Goal: Task Accomplishment & Management: Complete application form

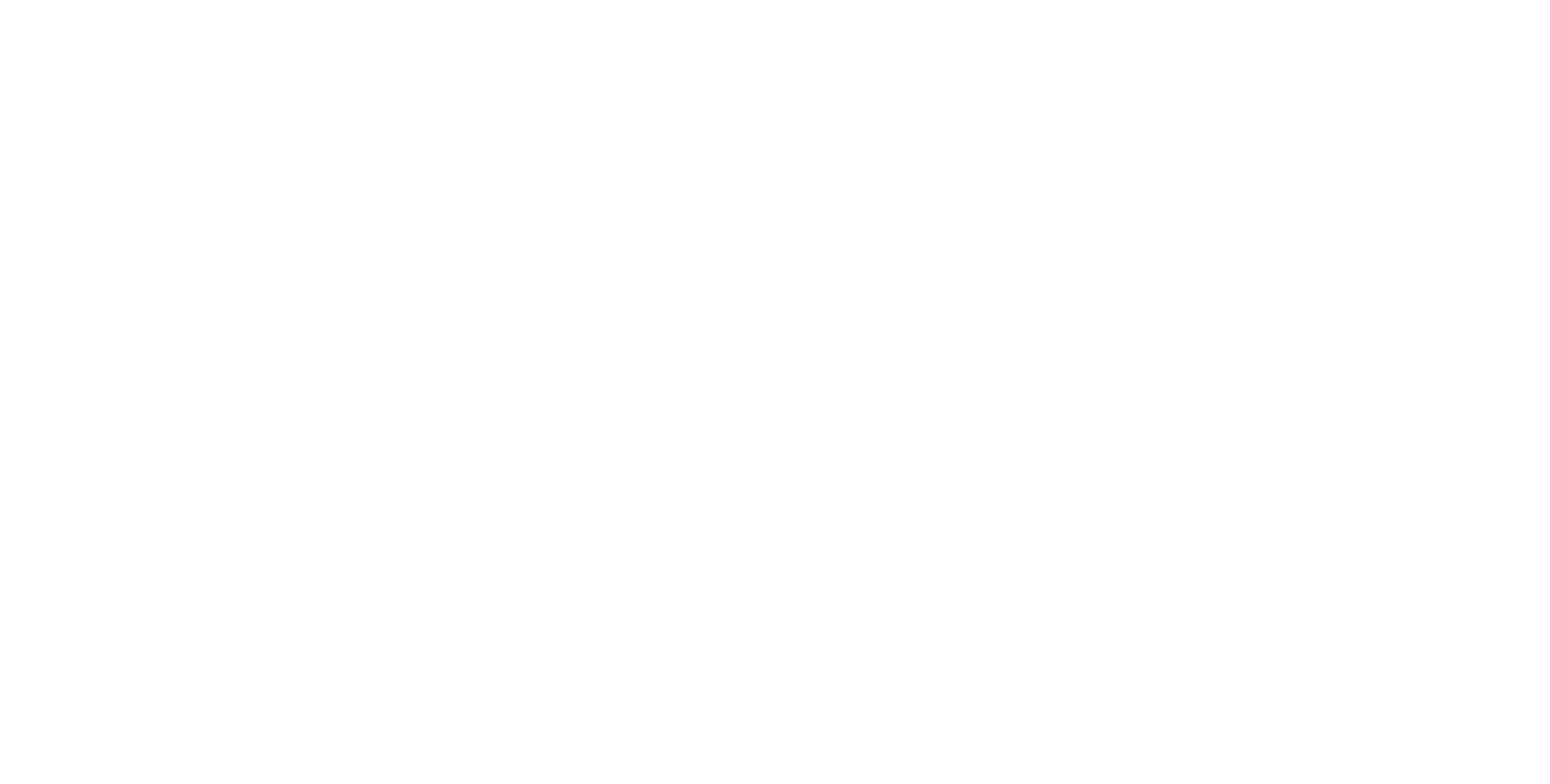
select select "*"
select select "**"
select select "****"
select select "*"
select select "**"
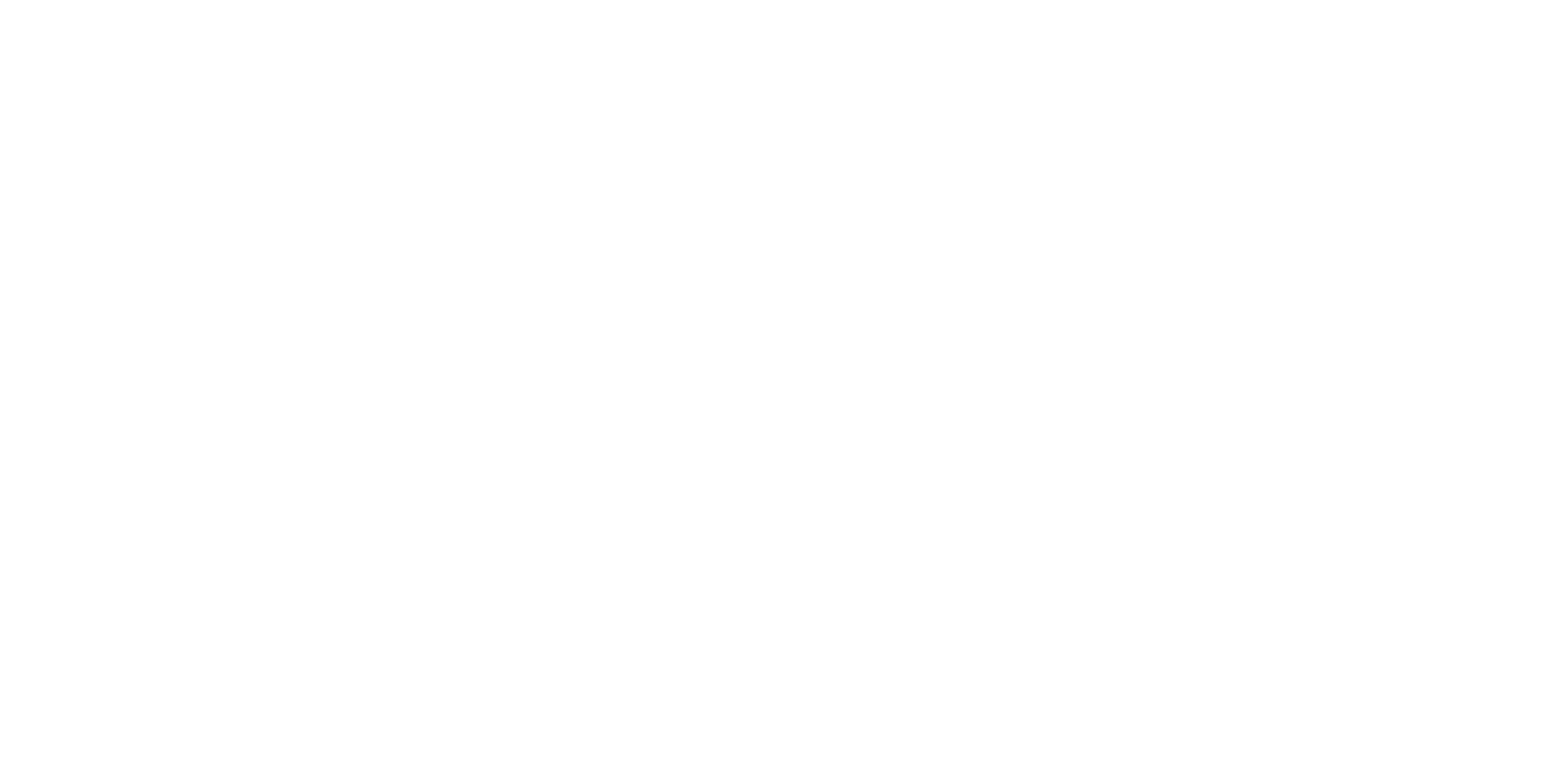
select select "****"
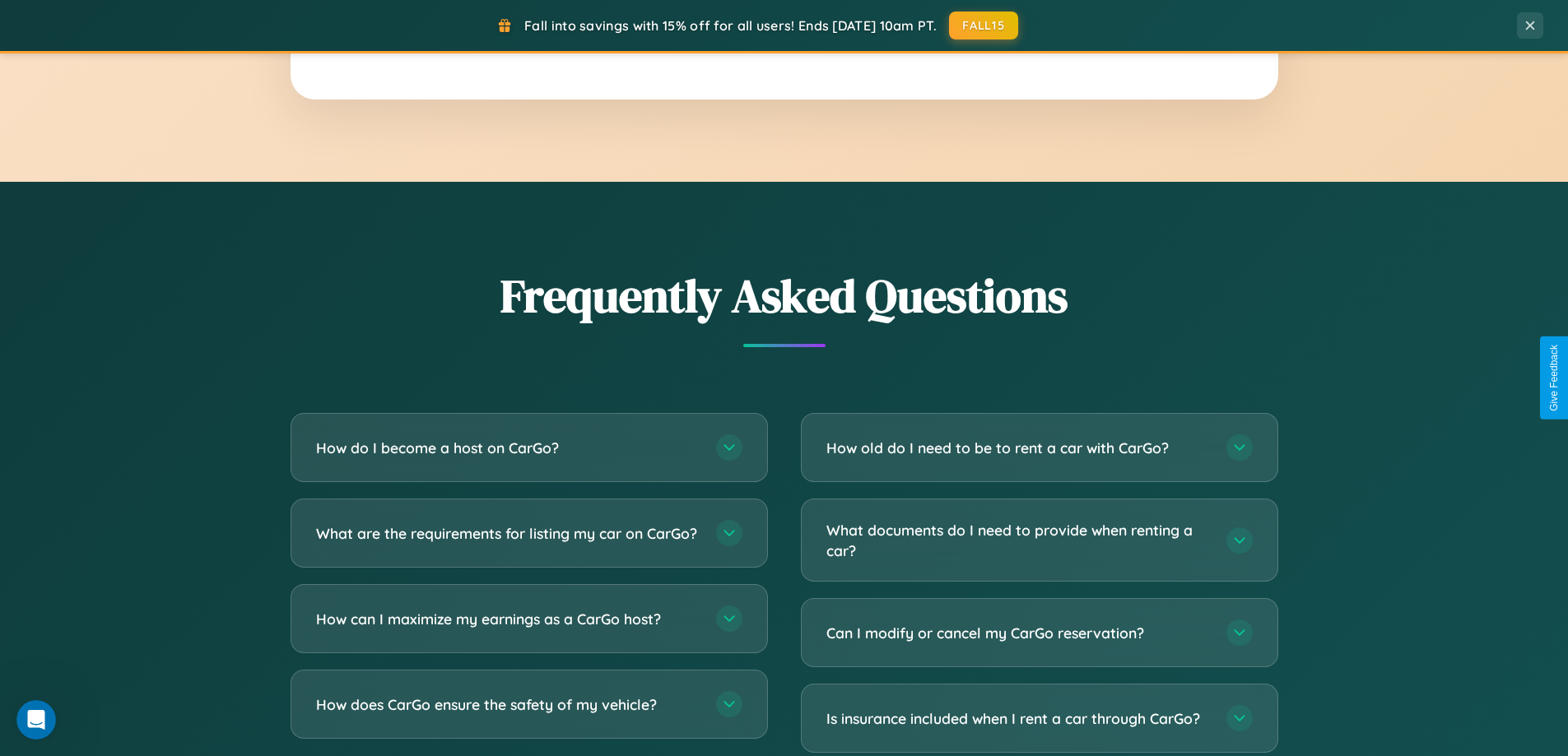
scroll to position [3184, 0]
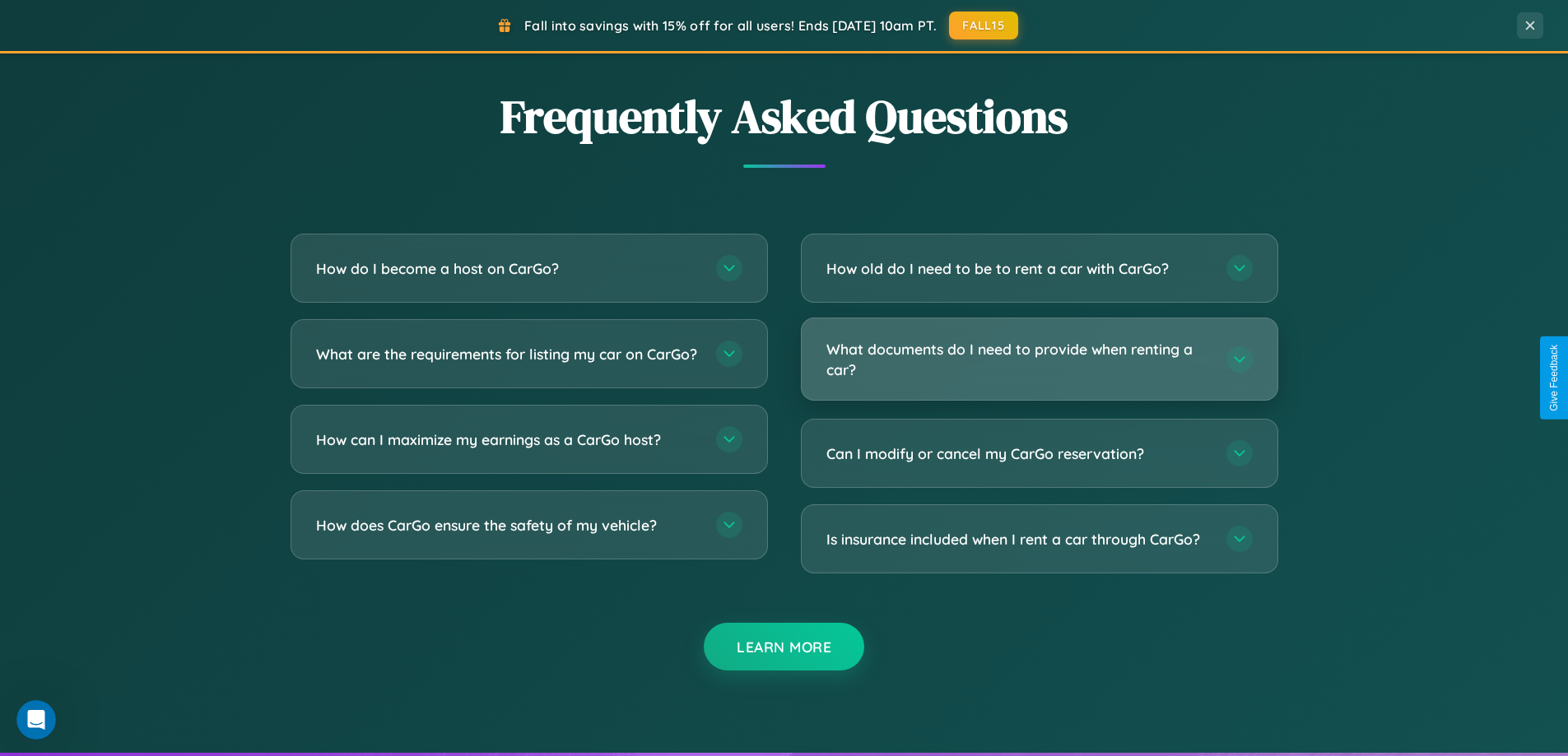
click at [1039, 360] on h3 "What documents do I need to provide when renting a car?" at bounding box center [1017, 359] width 383 height 40
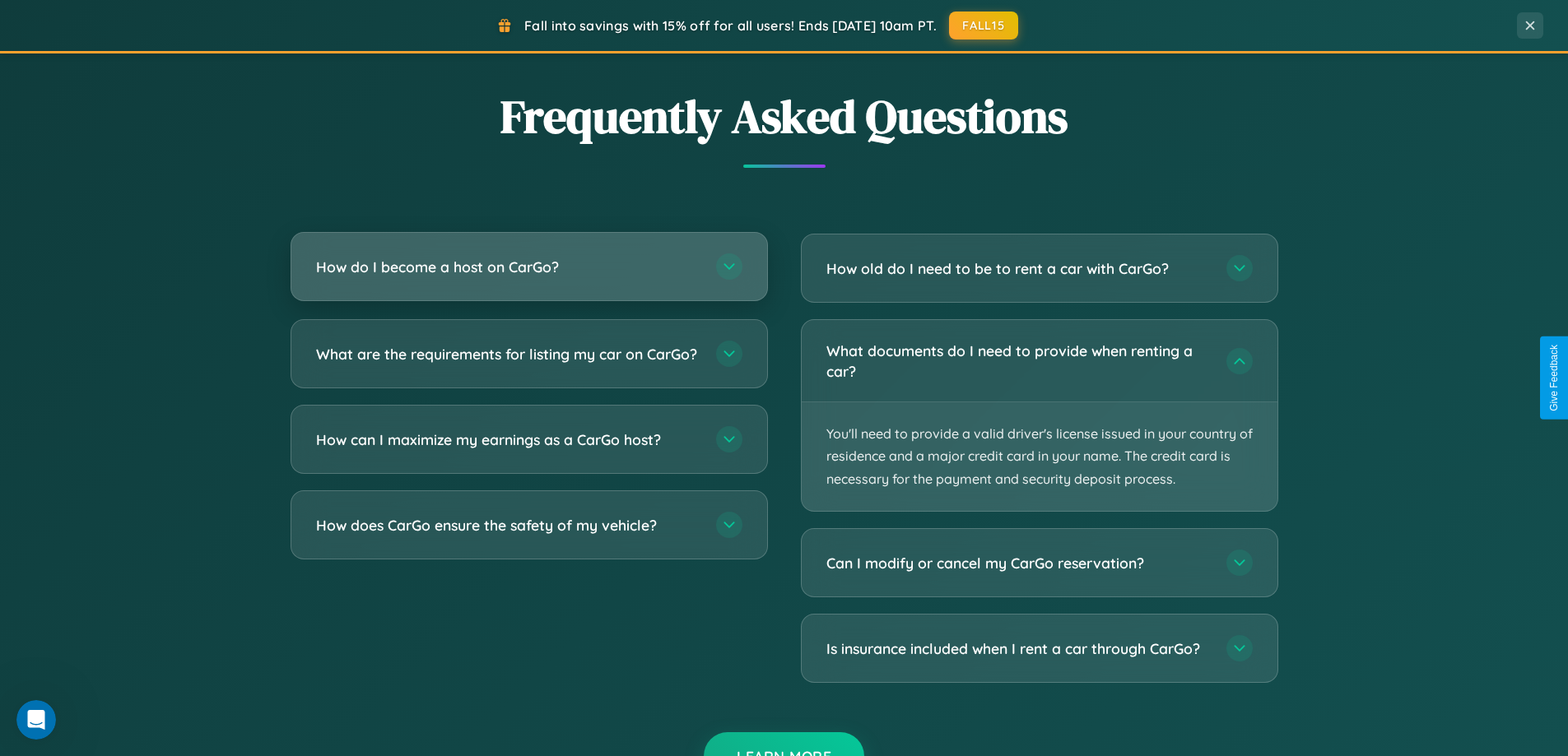
click at [528, 266] on h3 "How do I become a host on CarGo?" at bounding box center [508, 266] width 383 height 20
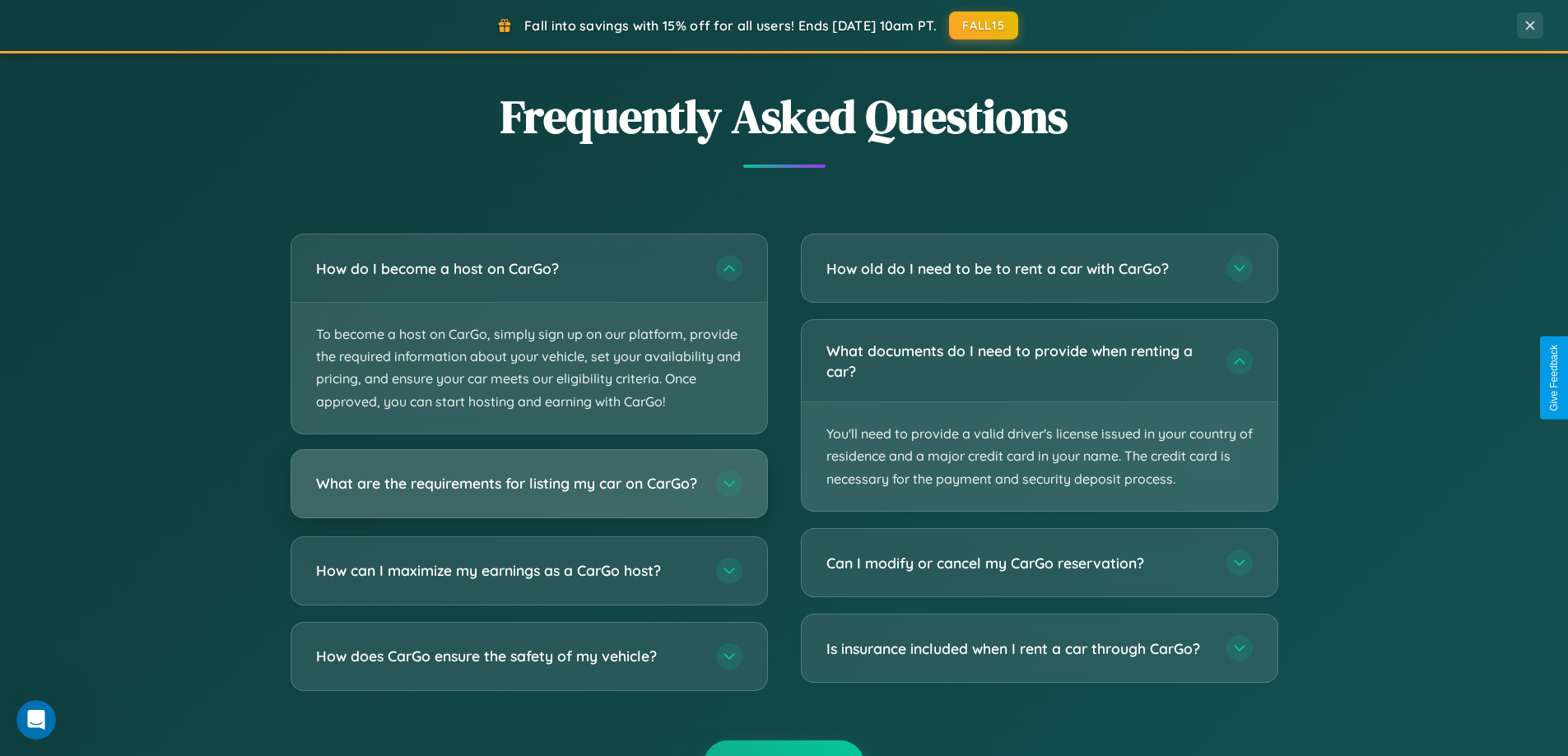
click at [528, 491] on h3 "What are the requirements for listing my car on CarGo?" at bounding box center [508, 483] width 383 height 20
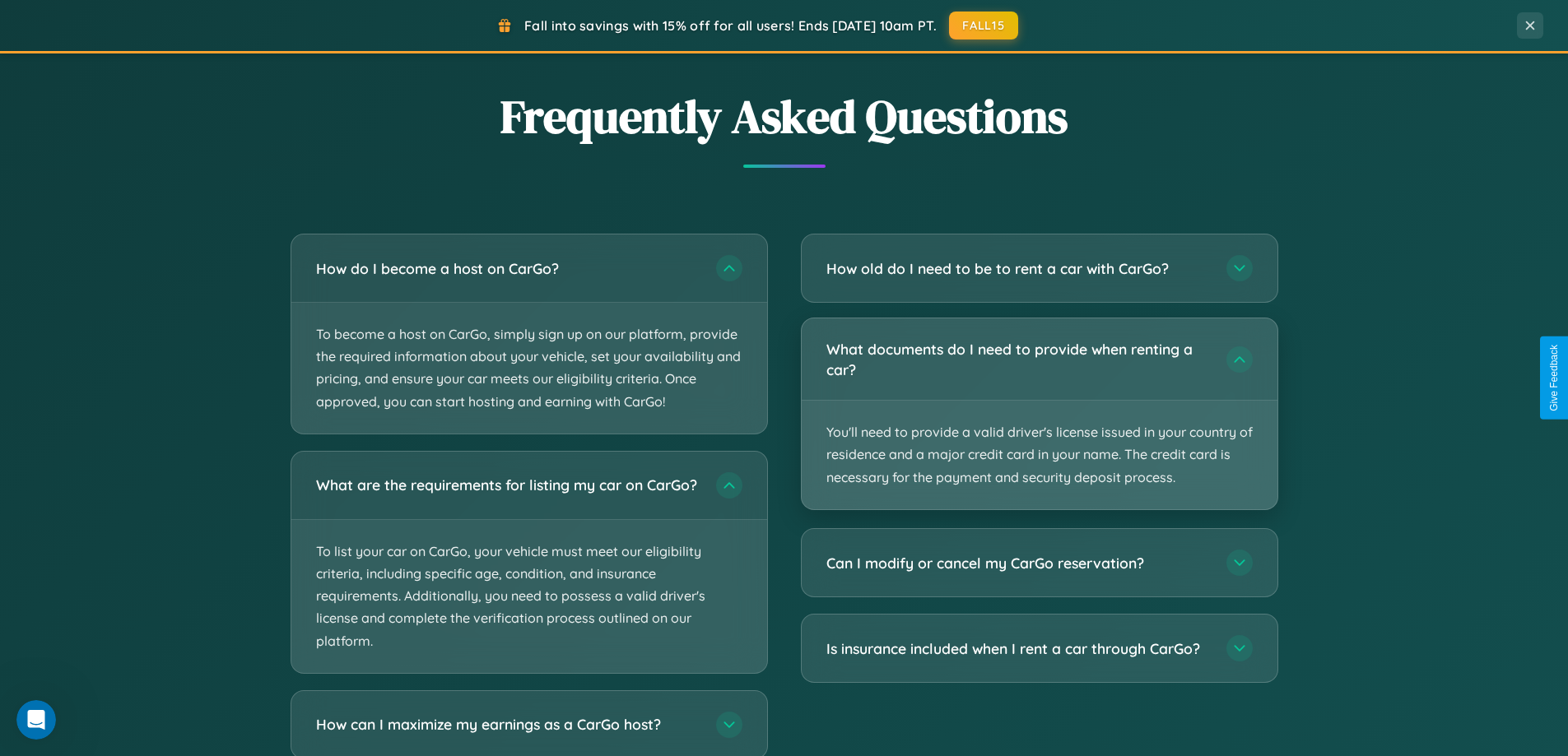
click at [1039, 414] on p "You'll need to provide a valid driver's license issued in your country of resid…" at bounding box center [1040, 455] width 476 height 109
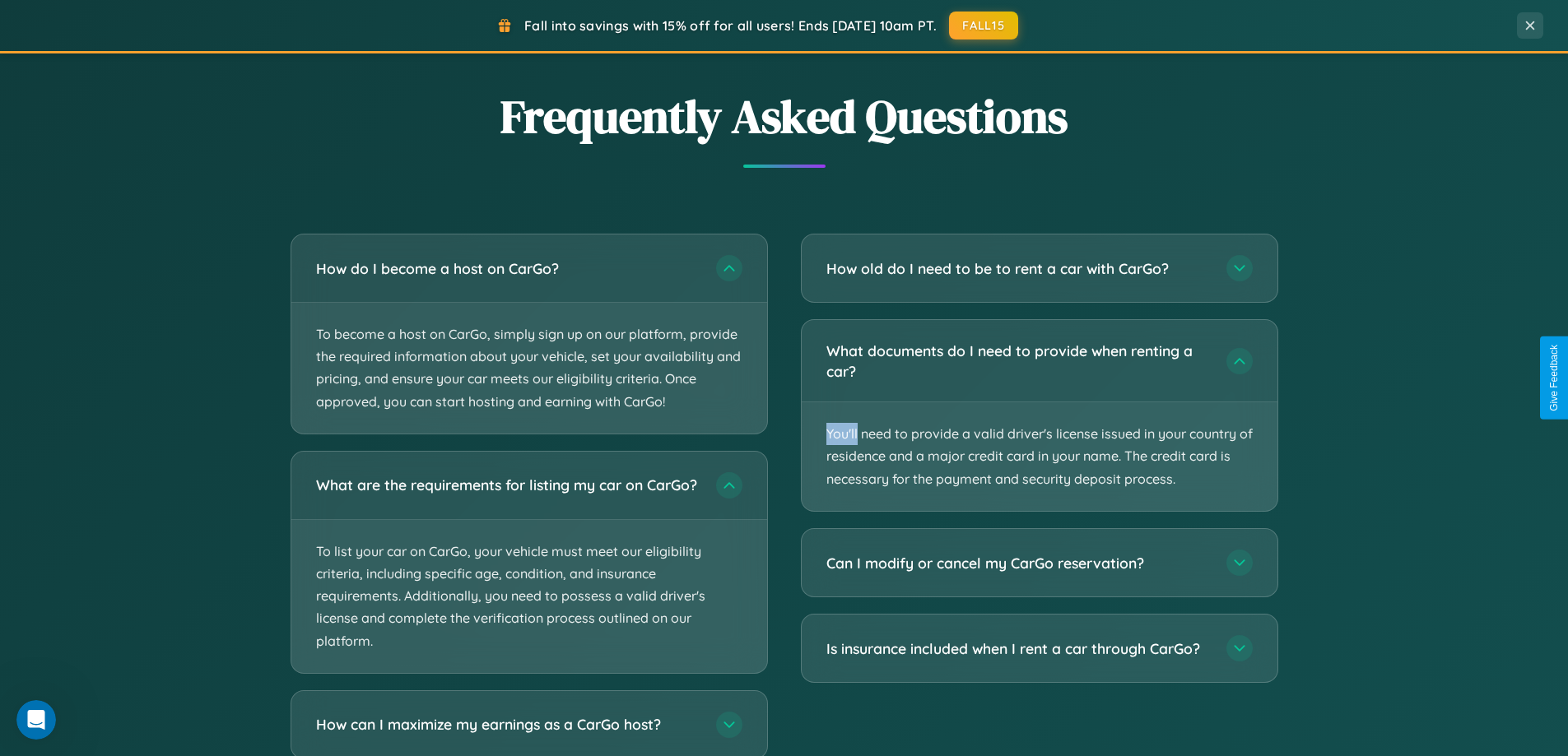
scroll to position [3288, 0]
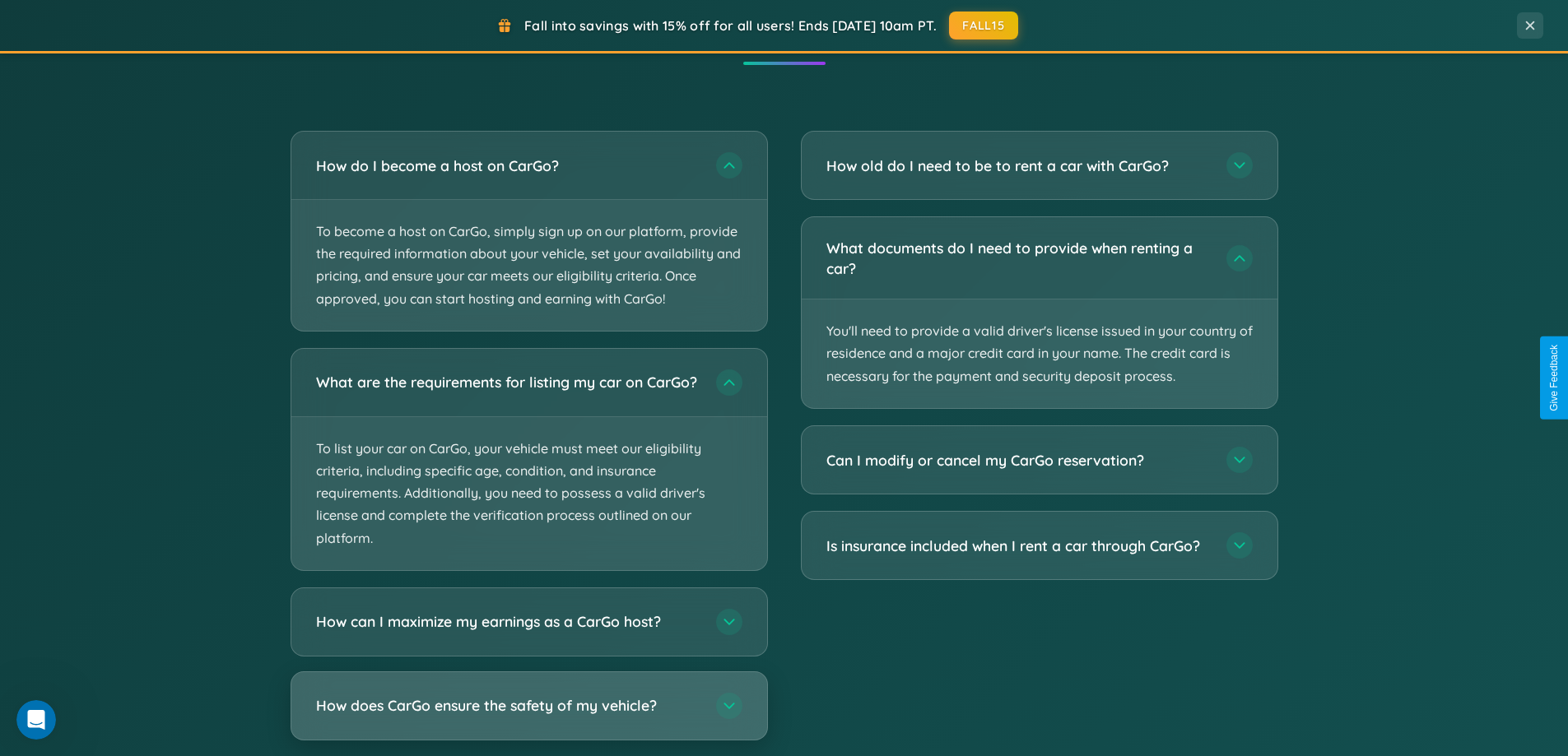
click at [528, 716] on h3 "How does CarGo ensure the safety of my vehicle?" at bounding box center [508, 704] width 383 height 20
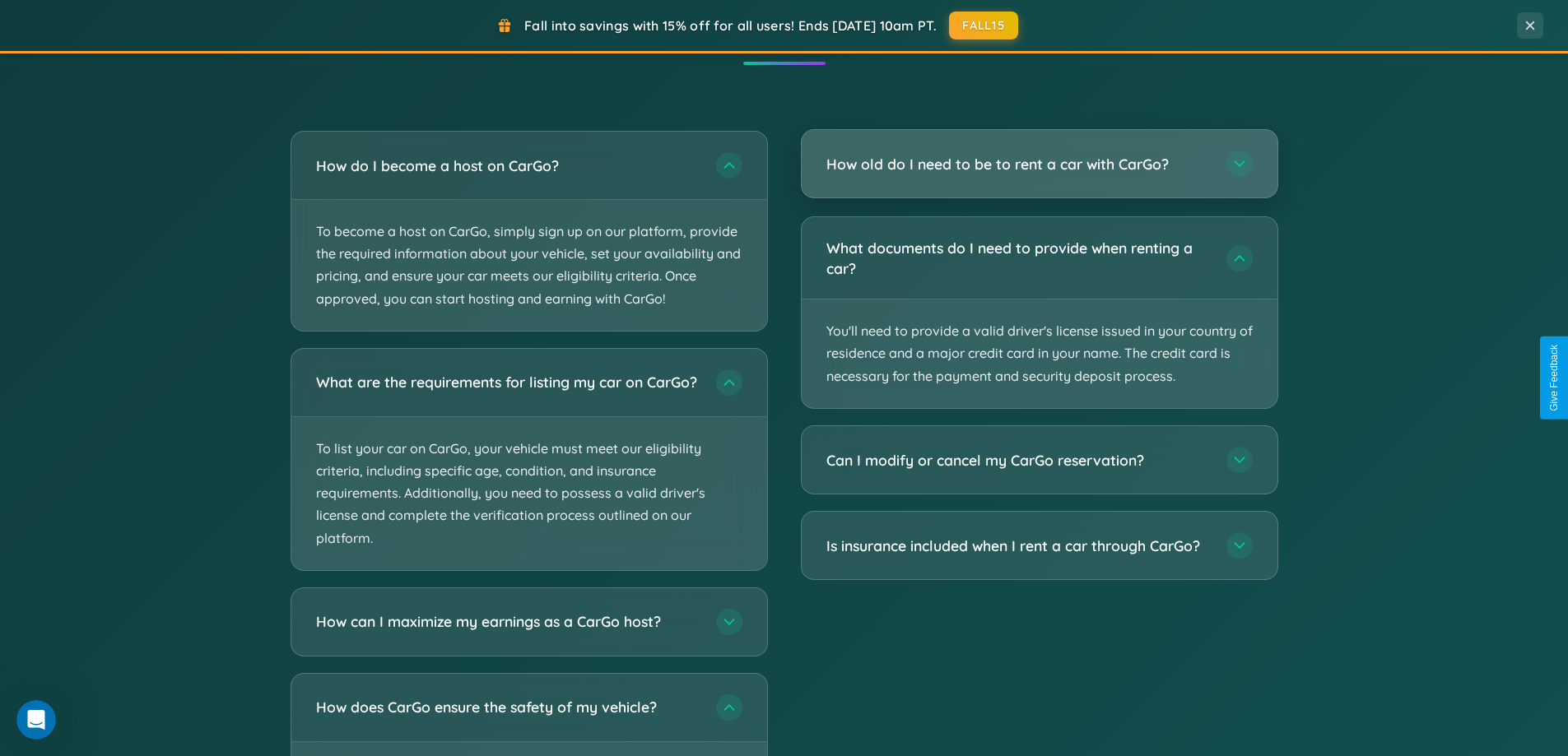
click at [1039, 164] on h3 "How old do I need to be to rent a car with CarGo?" at bounding box center [1017, 164] width 383 height 20
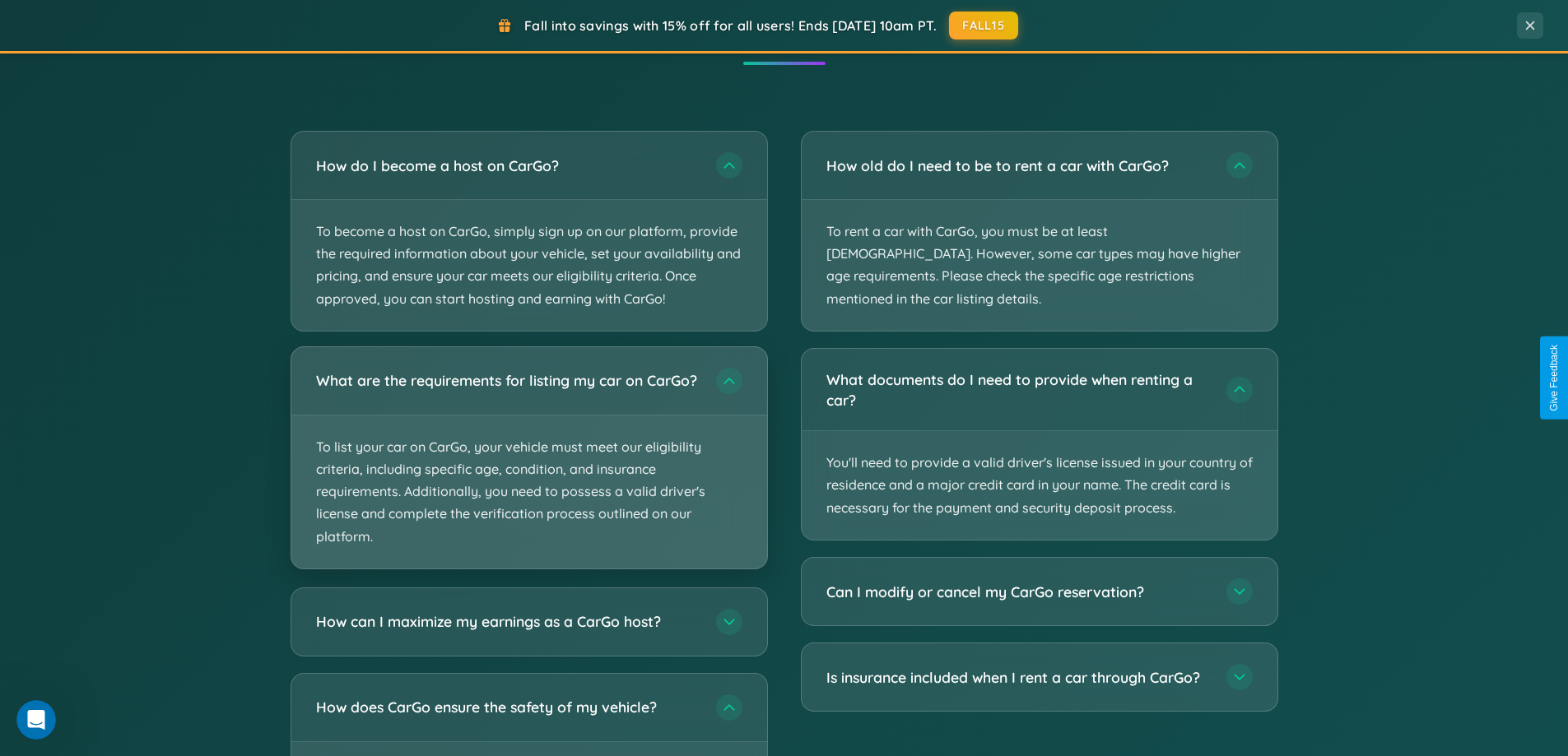
click at [528, 465] on p "To list your car on CarGo, your vehicle must meet our eligibility criteria, inc…" at bounding box center [529, 492] width 476 height 153
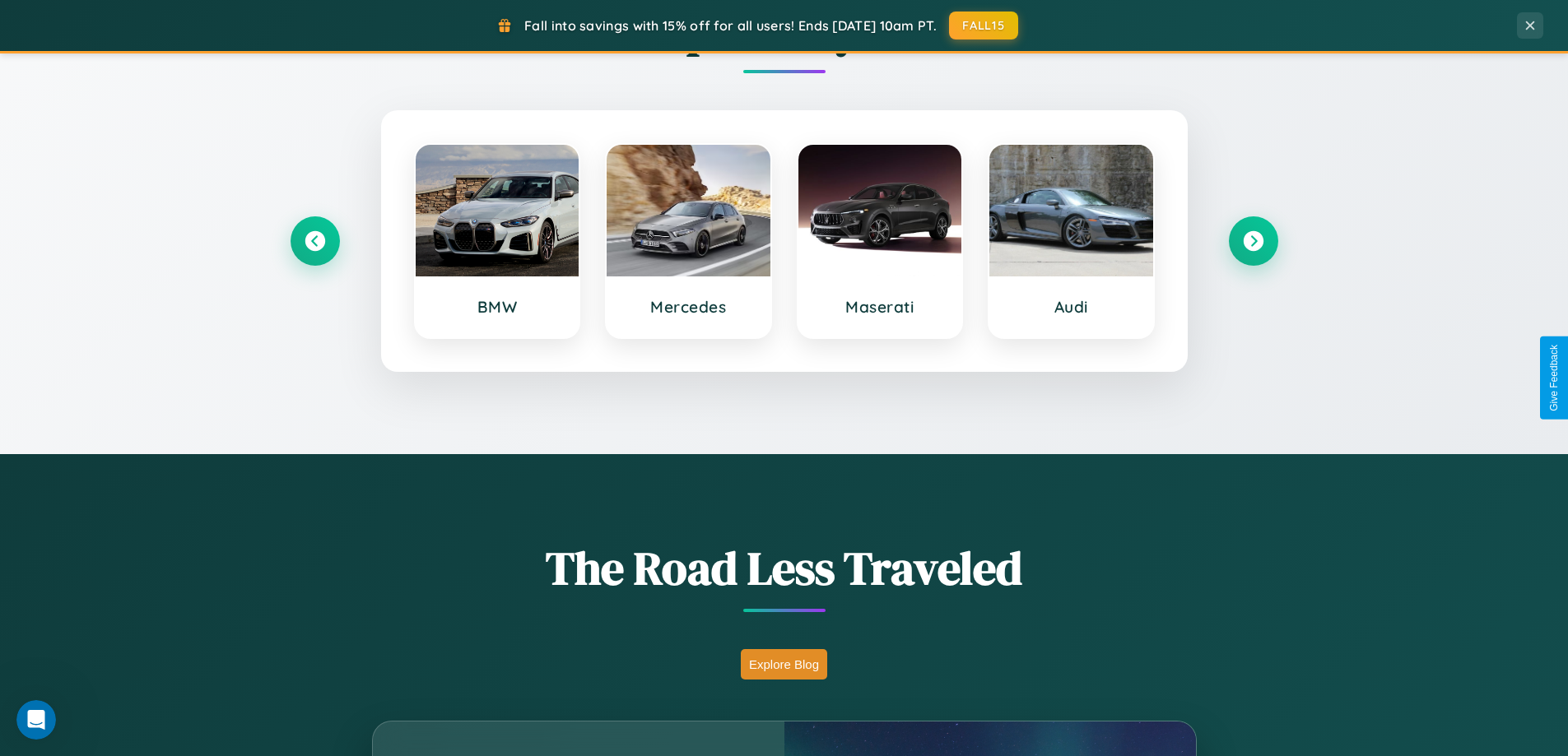
scroll to position [709, 0]
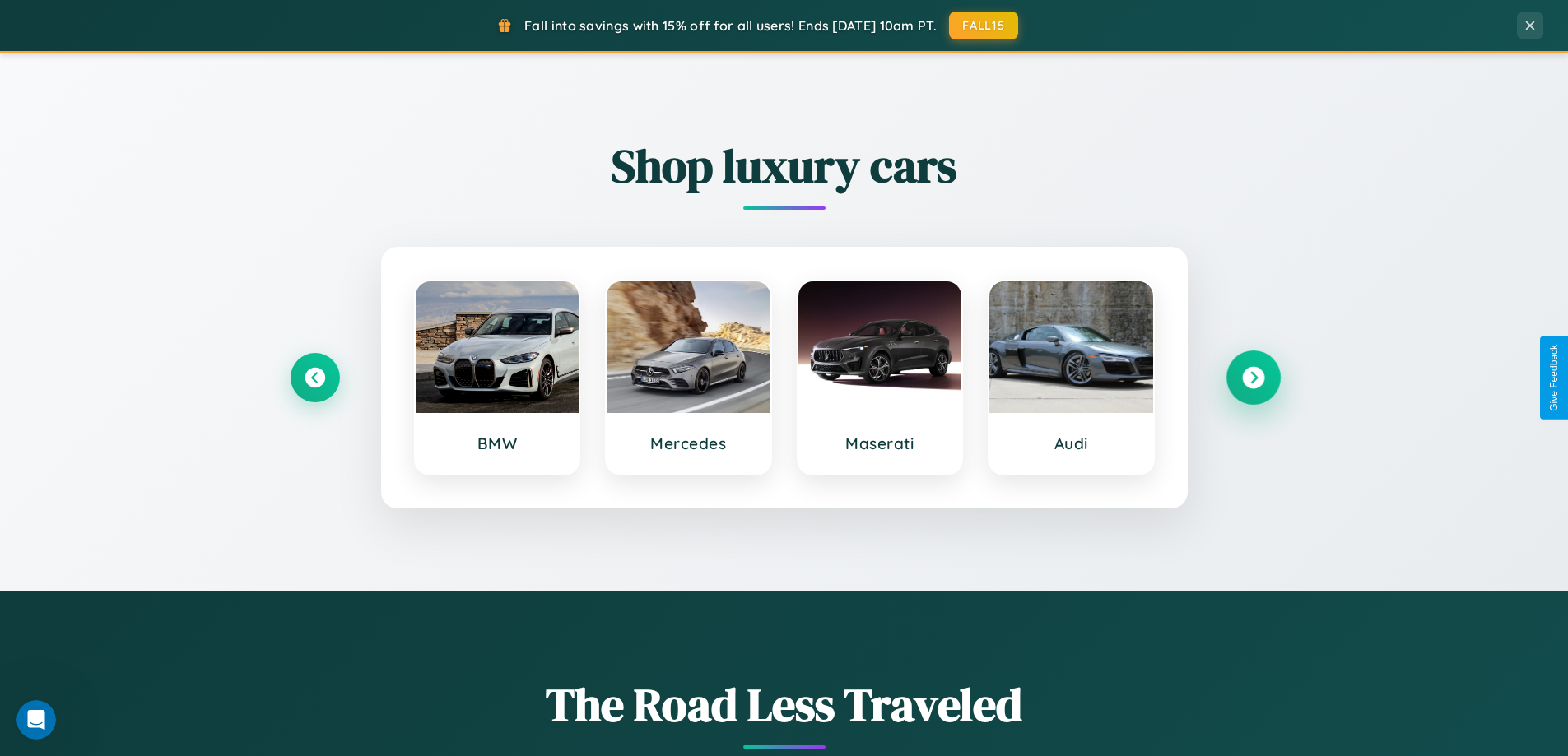
click at [1253, 378] on icon at bounding box center [1253, 378] width 22 height 22
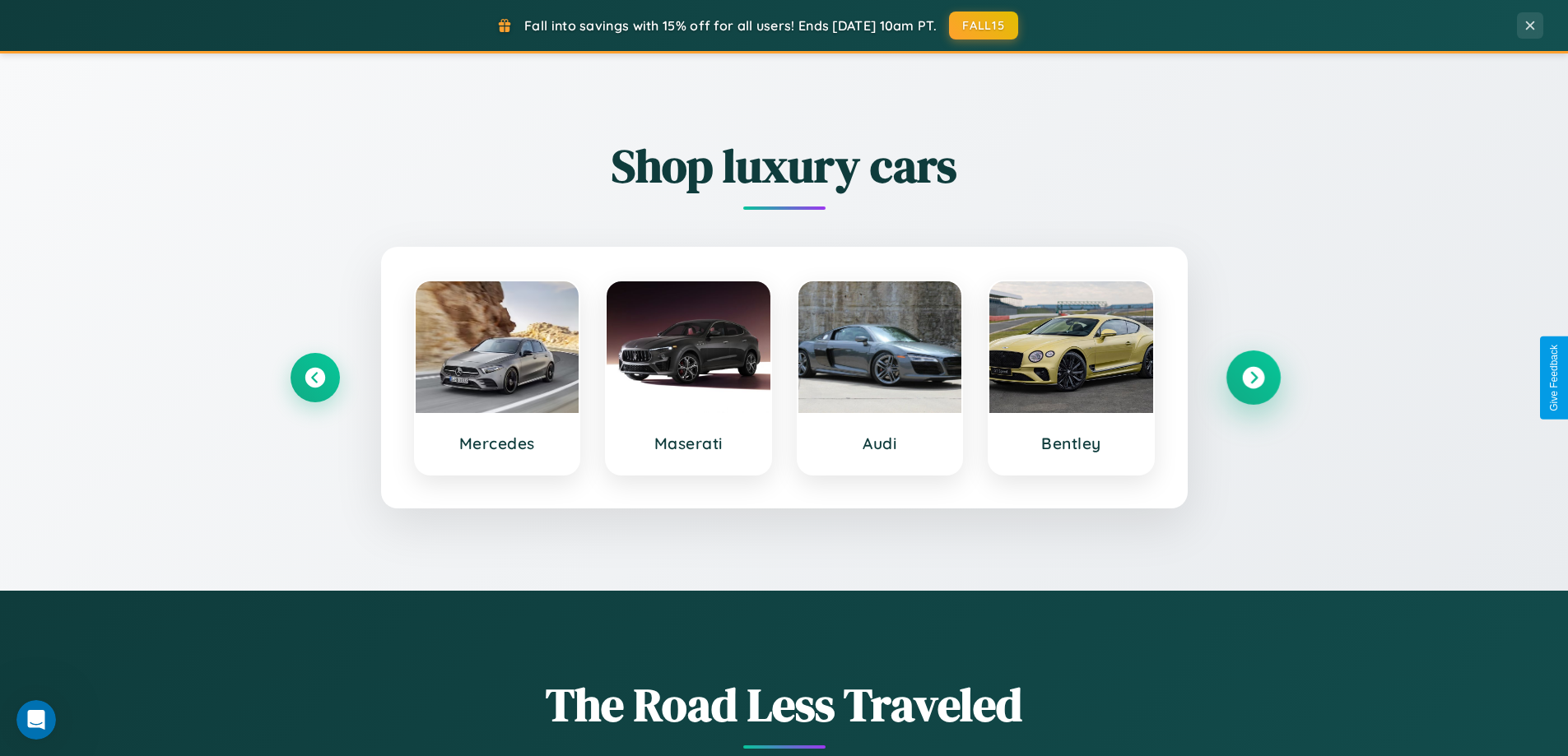
click at [1253, 378] on icon at bounding box center [1253, 378] width 22 height 22
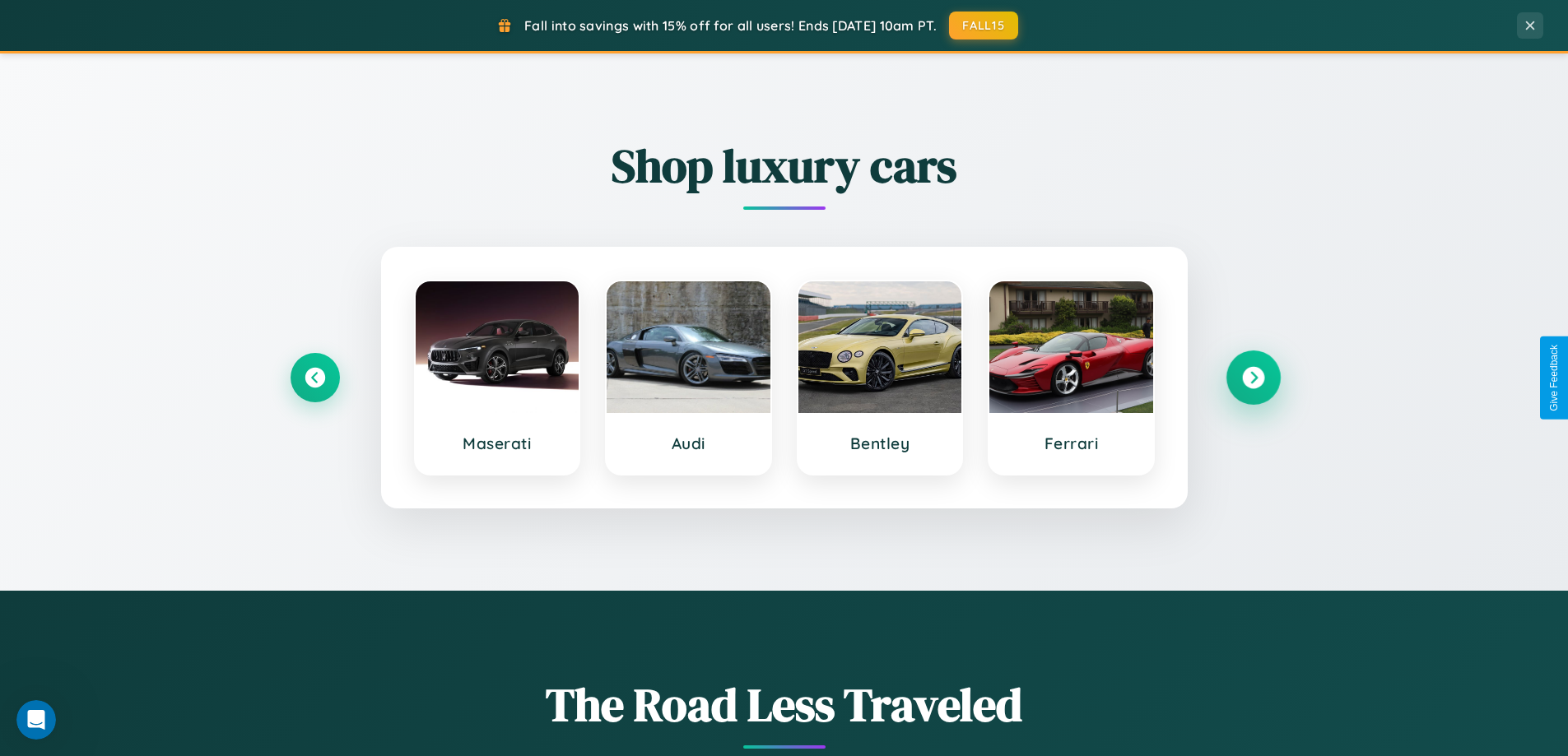
click at [1253, 378] on icon at bounding box center [1253, 378] width 22 height 22
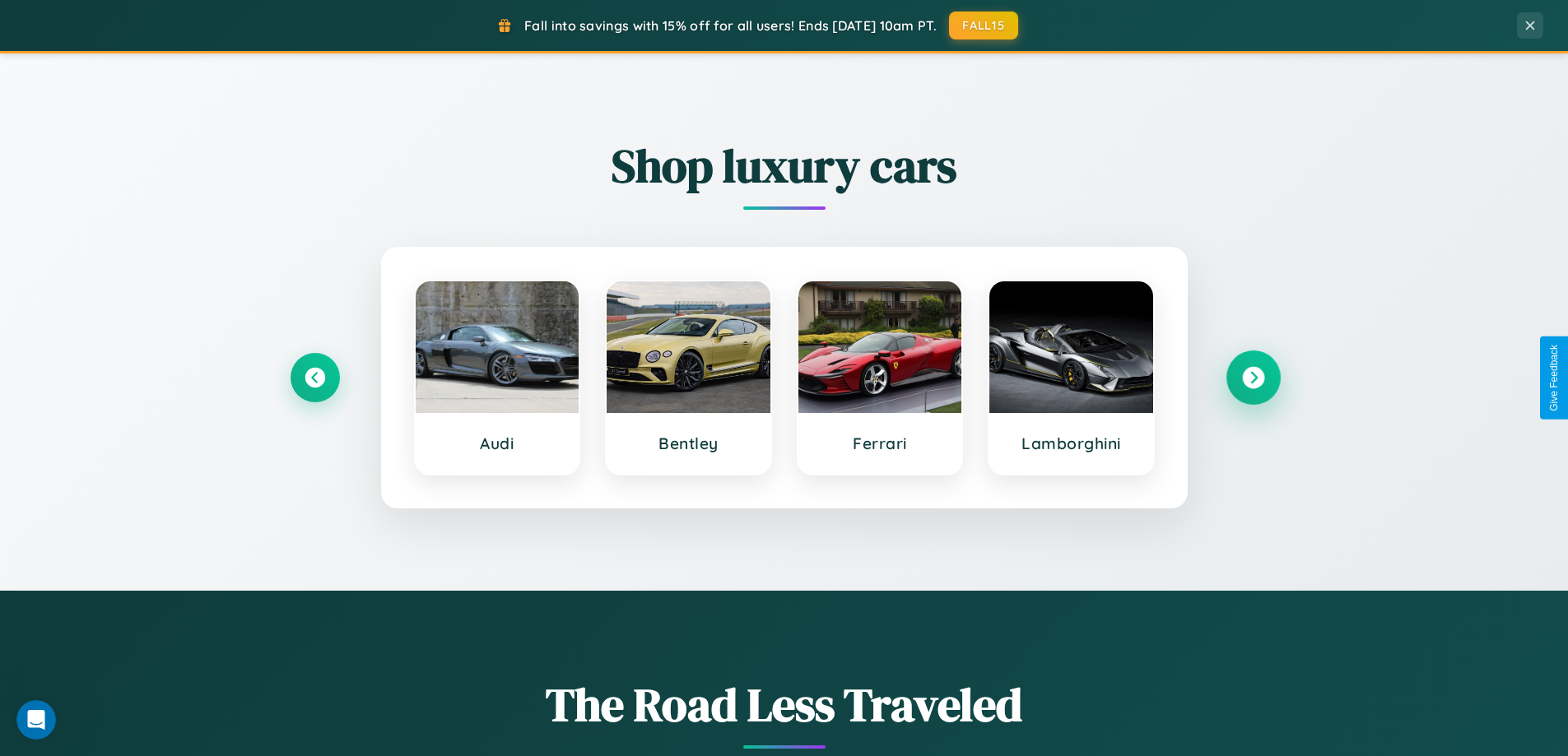
click at [1253, 378] on icon at bounding box center [1253, 378] width 22 height 22
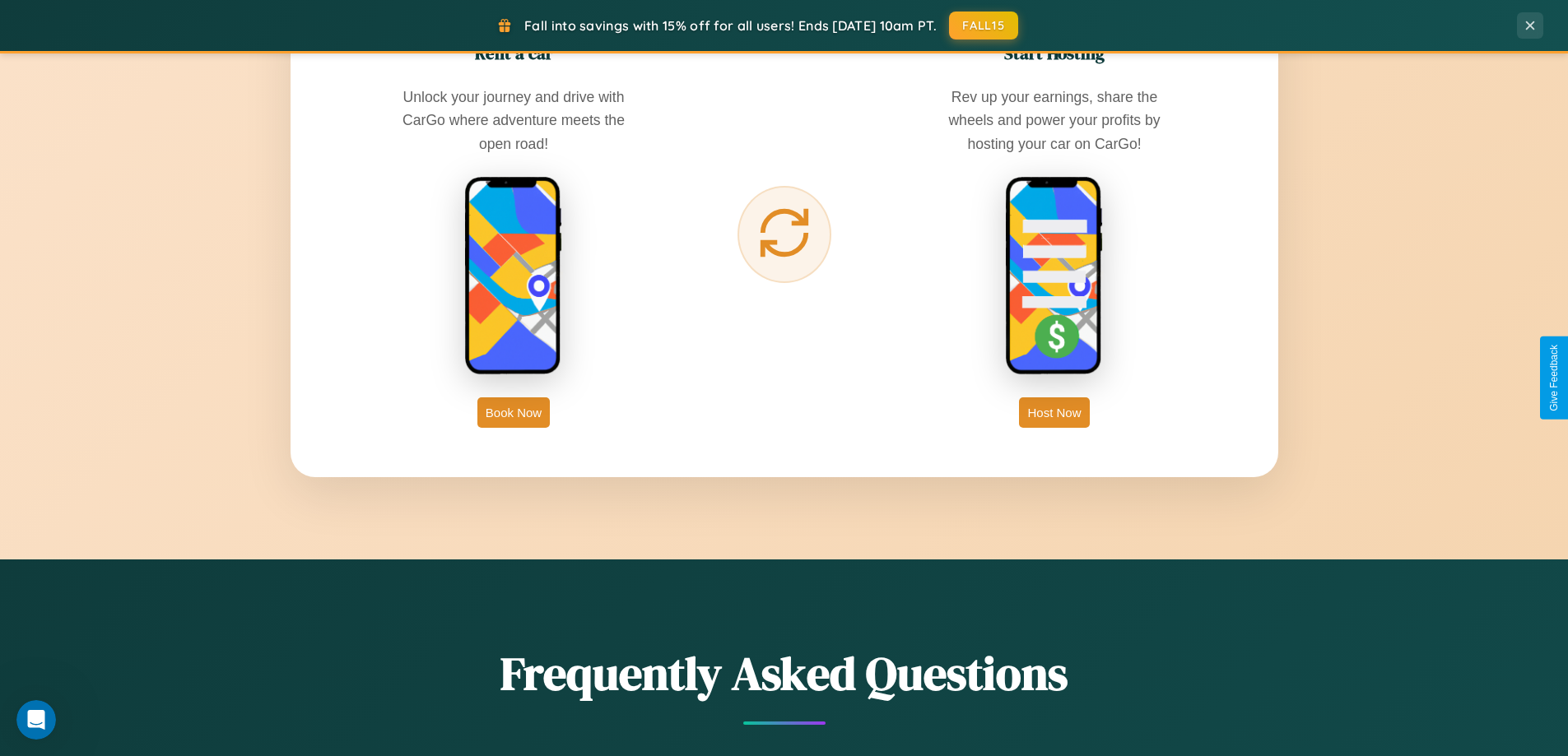
scroll to position [2662, 0]
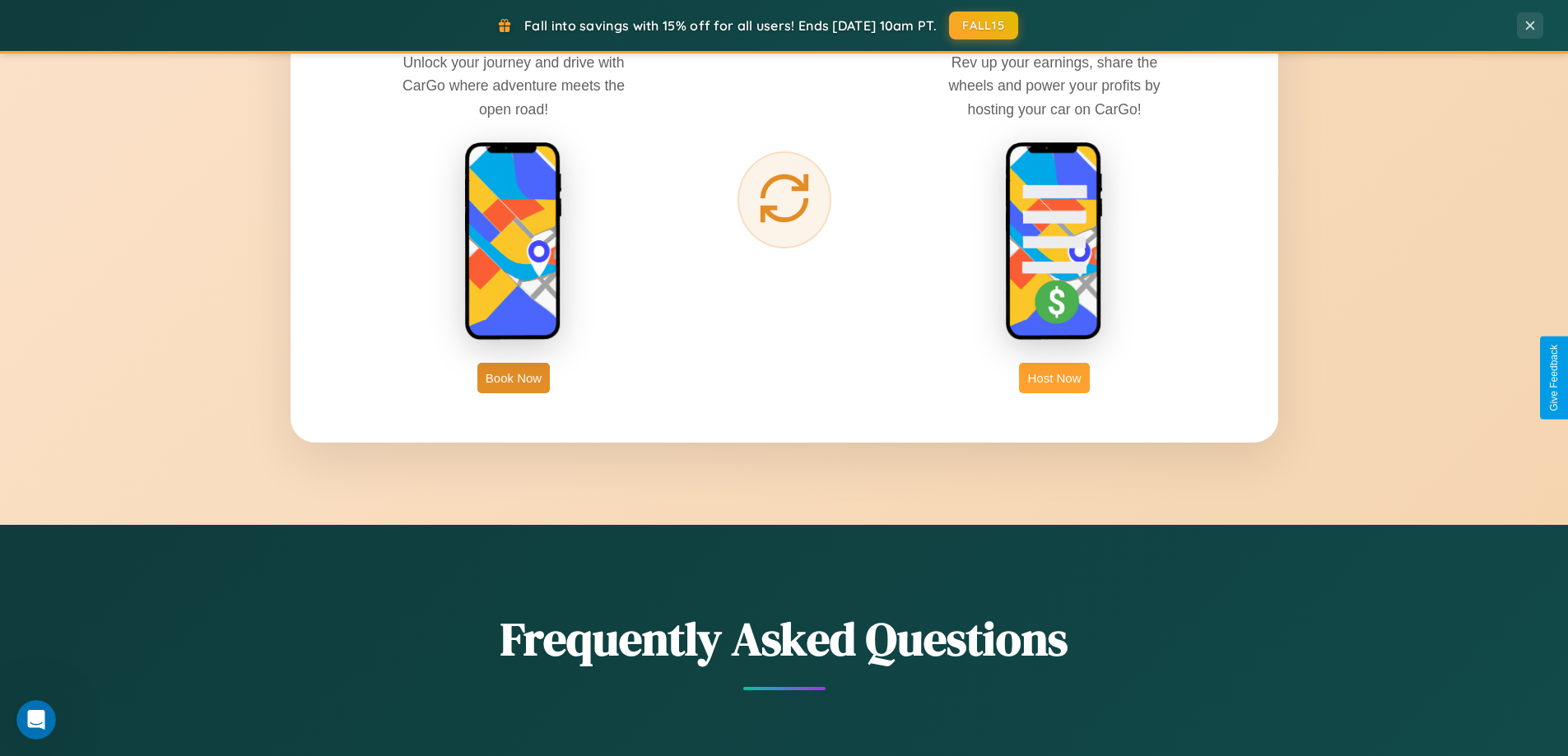
click at [1054, 378] on button "Host Now" at bounding box center [1053, 378] width 70 height 30
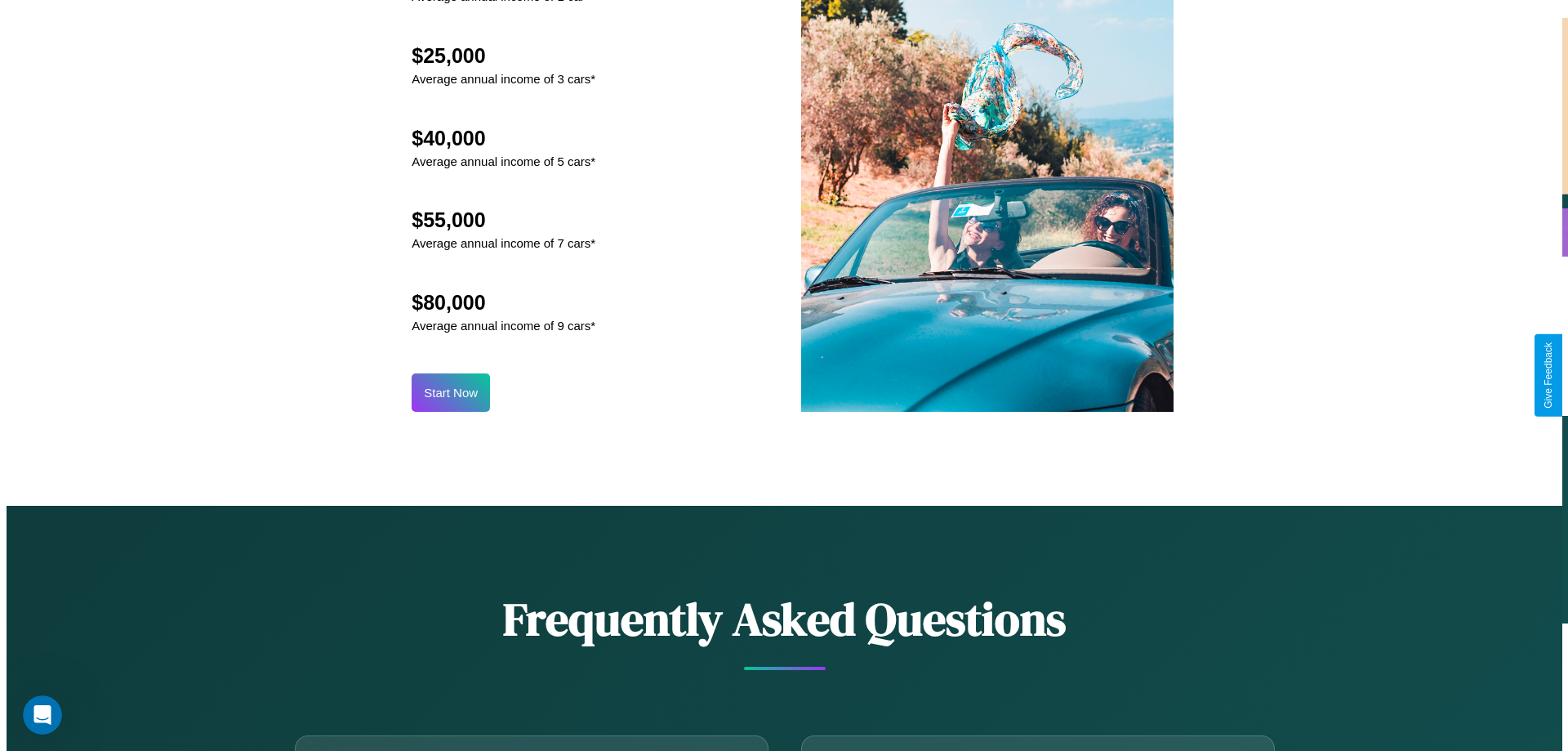
scroll to position [1704, 0]
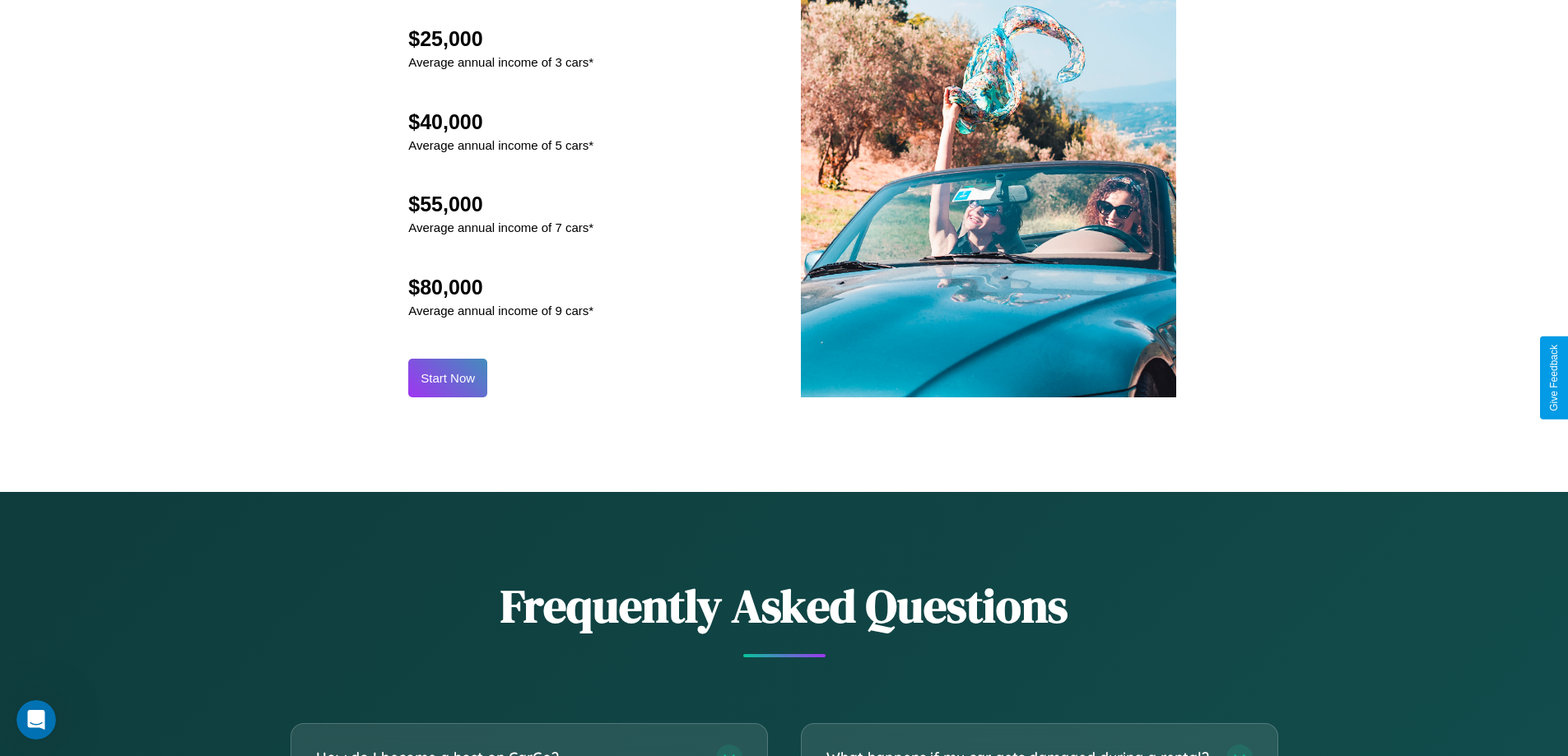
click at [447, 378] on button "Start Now" at bounding box center [447, 378] width 79 height 38
